Goal: Unclear: Unclear

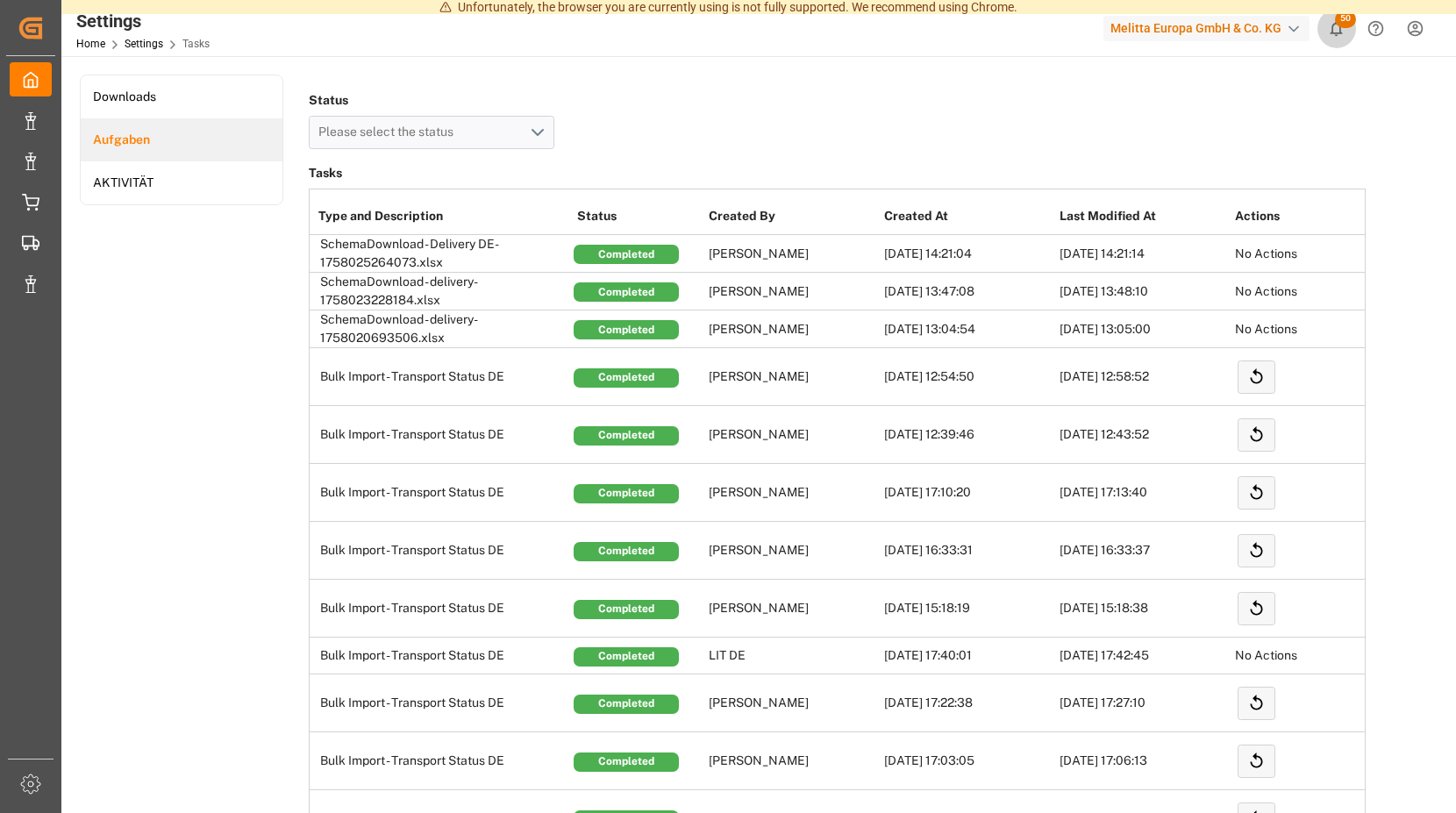
click at [1334, 25] on icon "show 50 new notifications" at bounding box center [1336, 28] width 18 height 18
